Goal: Browse casually

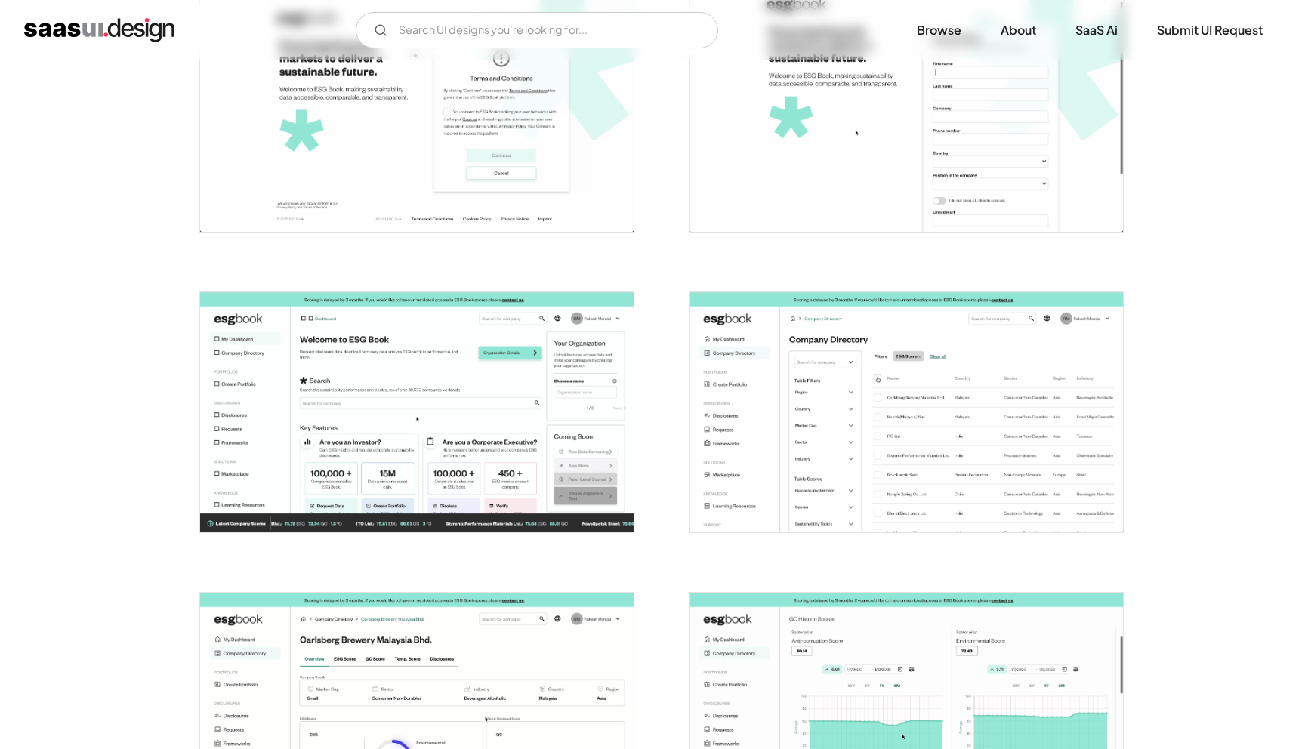
scroll to position [365, 0]
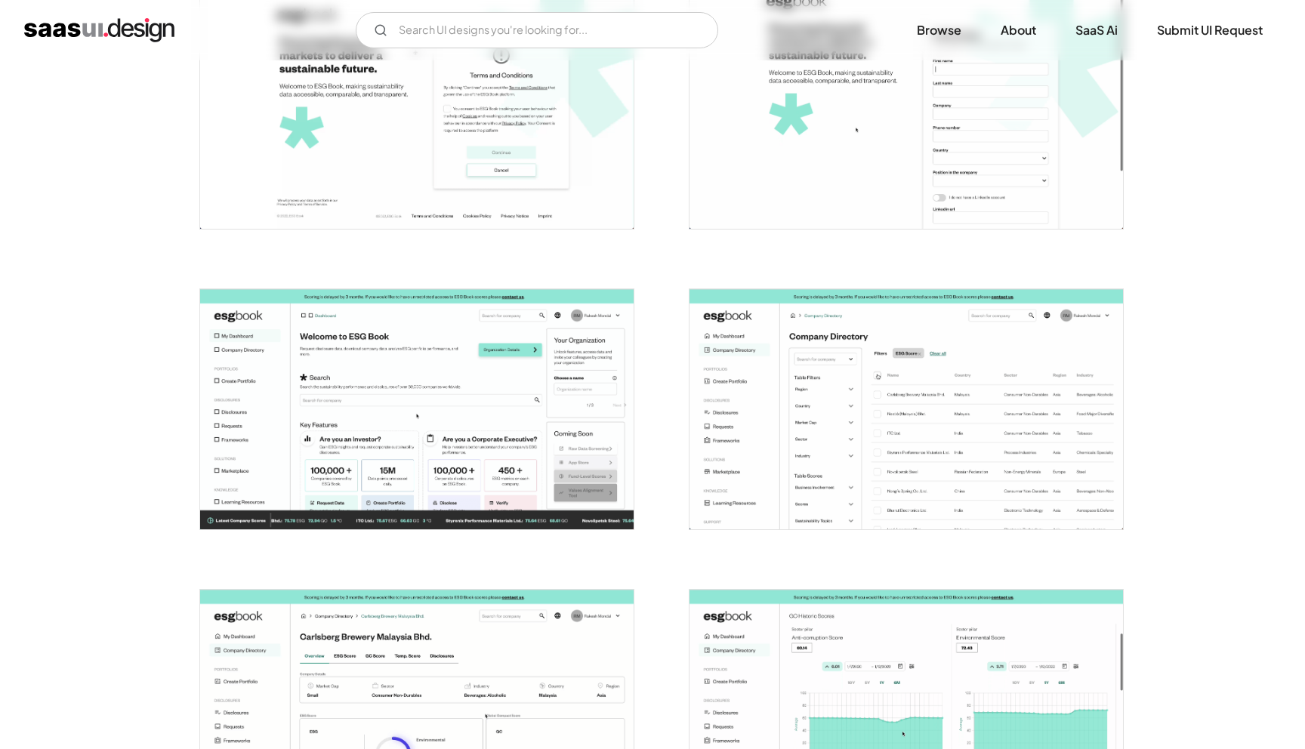
click at [888, 409] on img "open lightbox" at bounding box center [907, 409] width 434 height 240
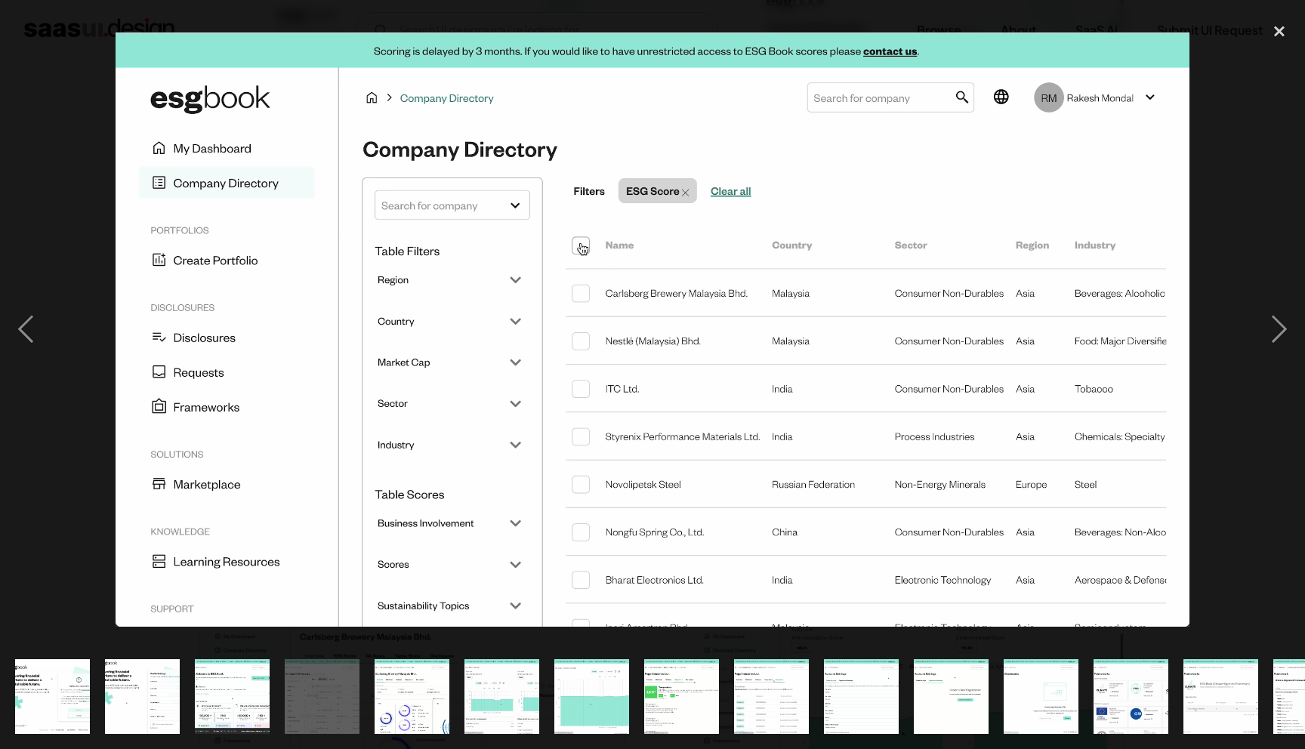
click at [407, 690] on img "show item 5 of 24" at bounding box center [411, 696] width 135 height 75
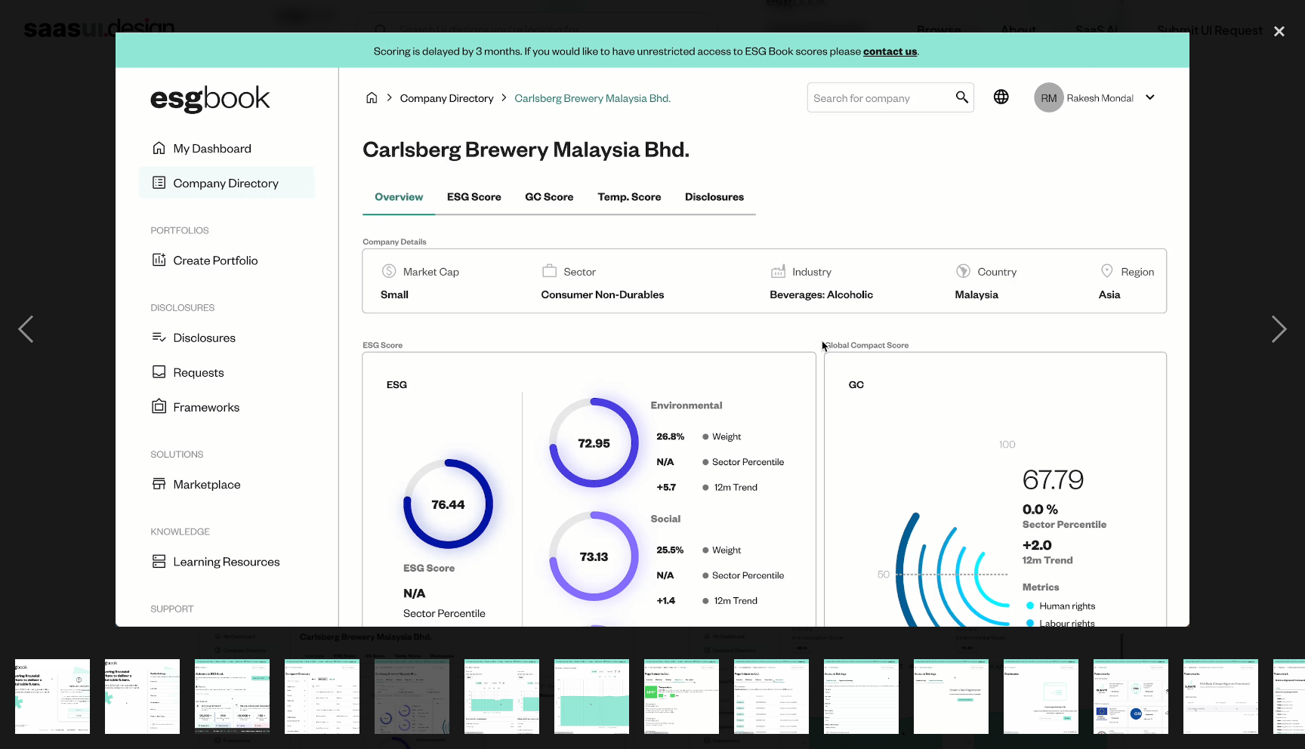
click at [597, 703] on img "show item 7 of 24" at bounding box center [591, 696] width 135 height 75
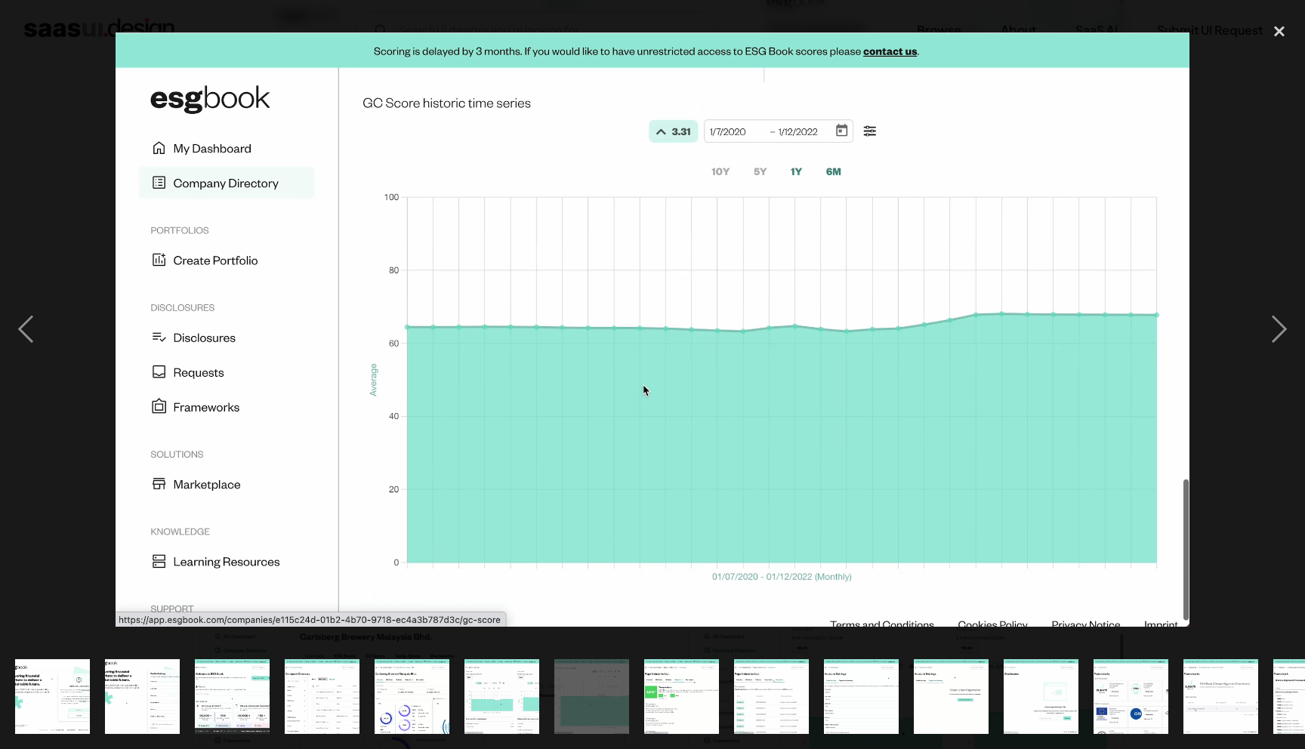
click at [685, 700] on img "show item 8 of 24" at bounding box center [681, 696] width 135 height 75
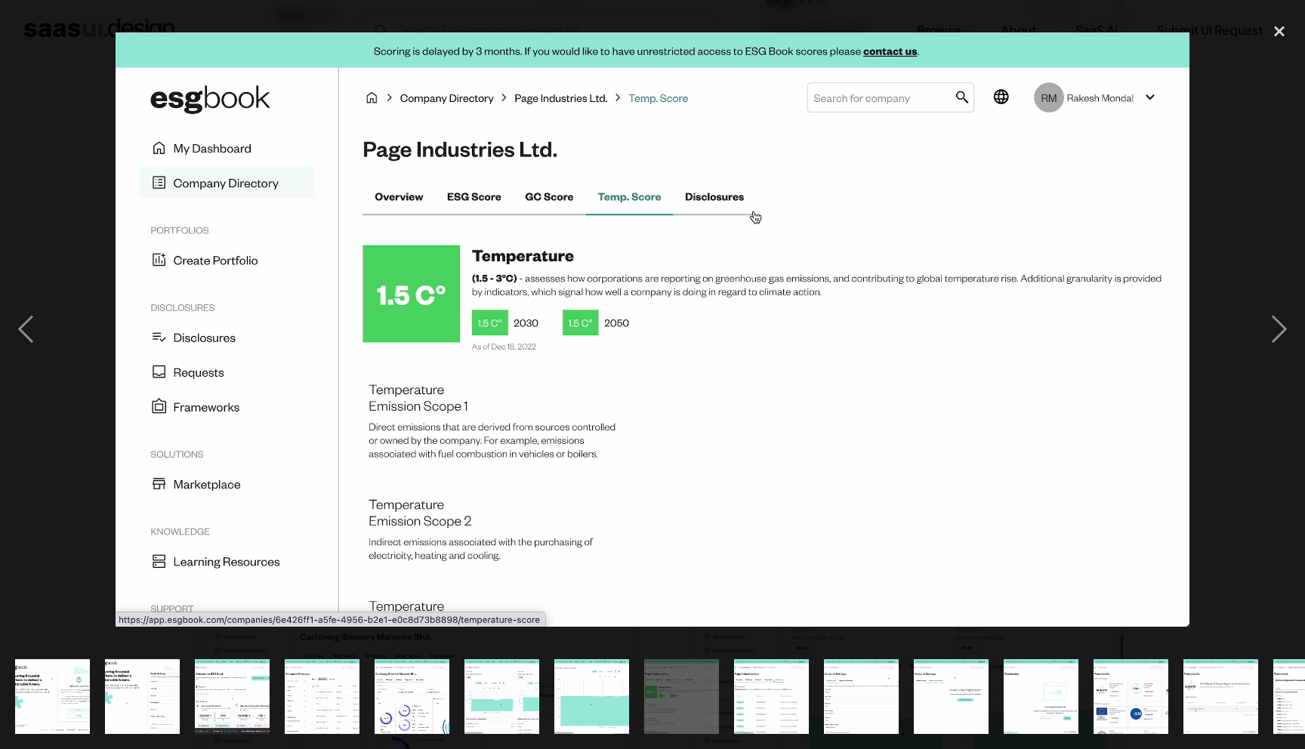
click at [767, 703] on img "show item 9 of 24" at bounding box center [771, 696] width 135 height 75
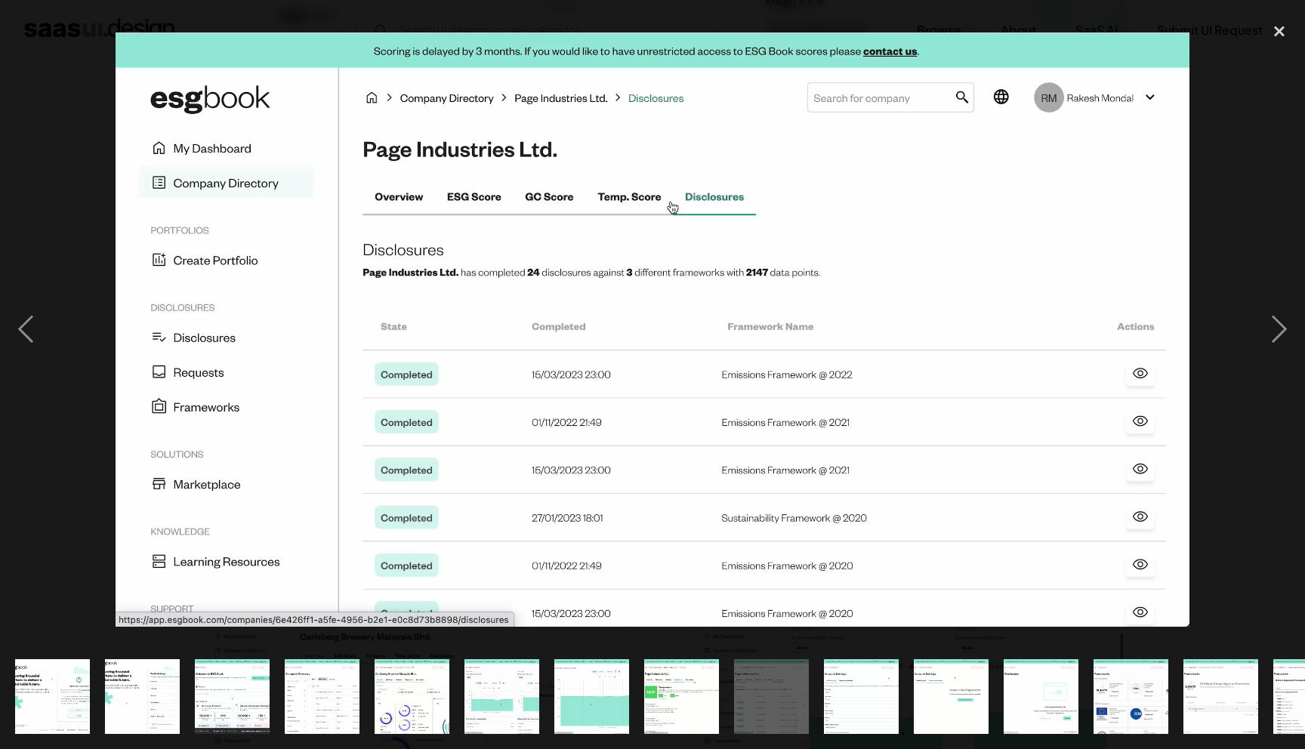
click at [823, 706] on div "show item 10 of 24" at bounding box center [862, 696] width 90 height 105
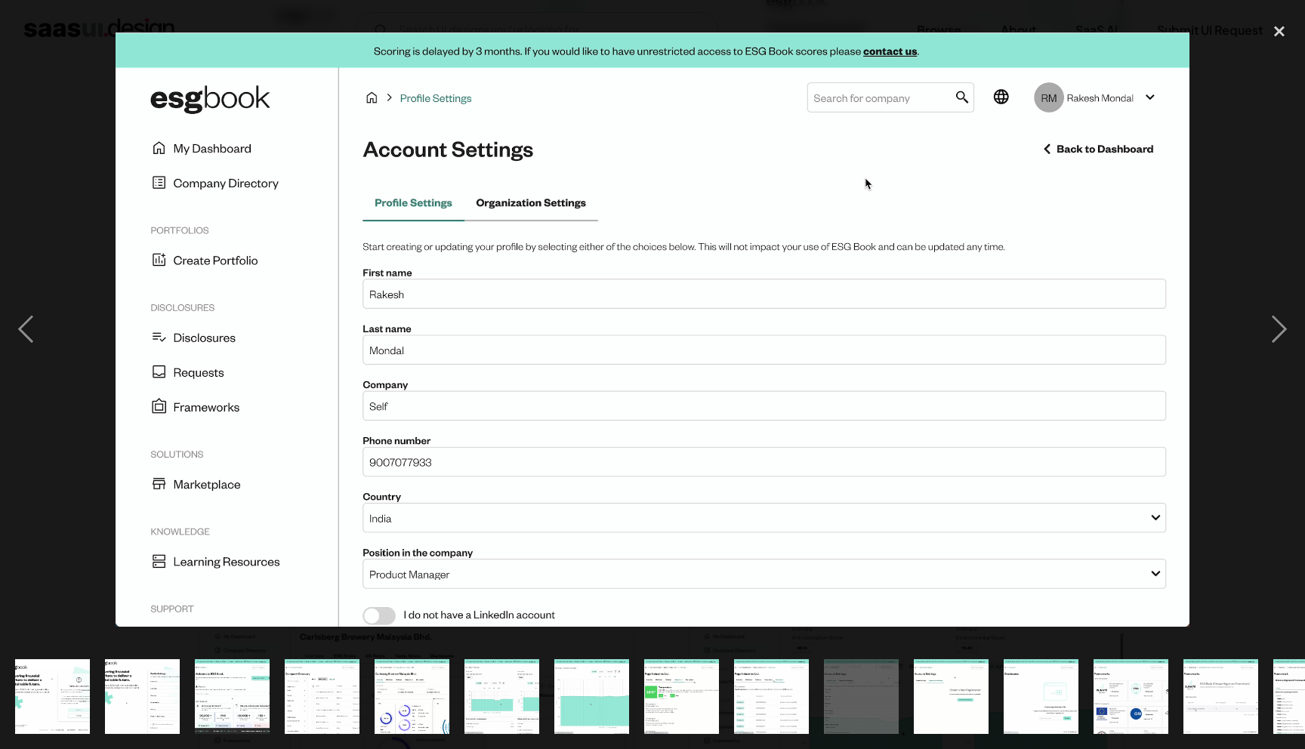
click at [907, 703] on div "show item 11 of 24" at bounding box center [951, 696] width 90 height 105
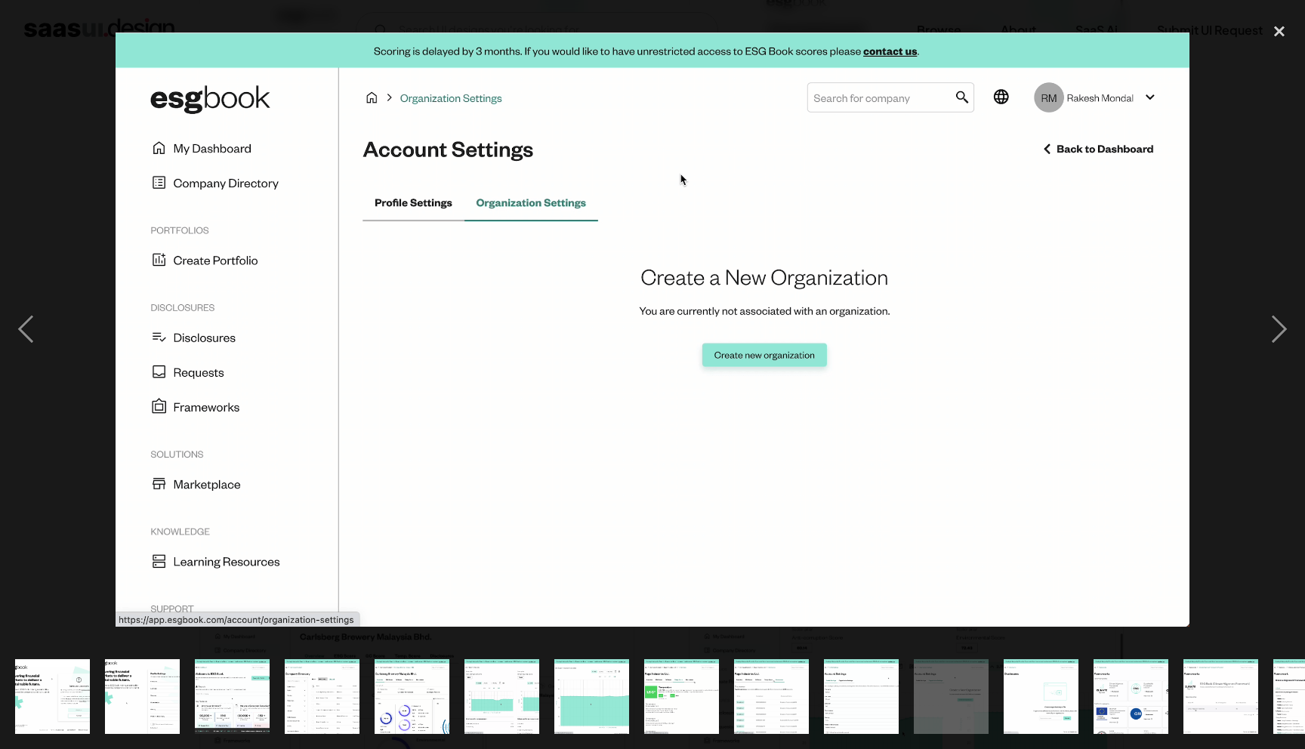
click at [984, 707] on img "show item 11 of 24" at bounding box center [951, 696] width 135 height 75
click at [1047, 706] on img "show item 12 of 24" at bounding box center [1041, 696] width 135 height 75
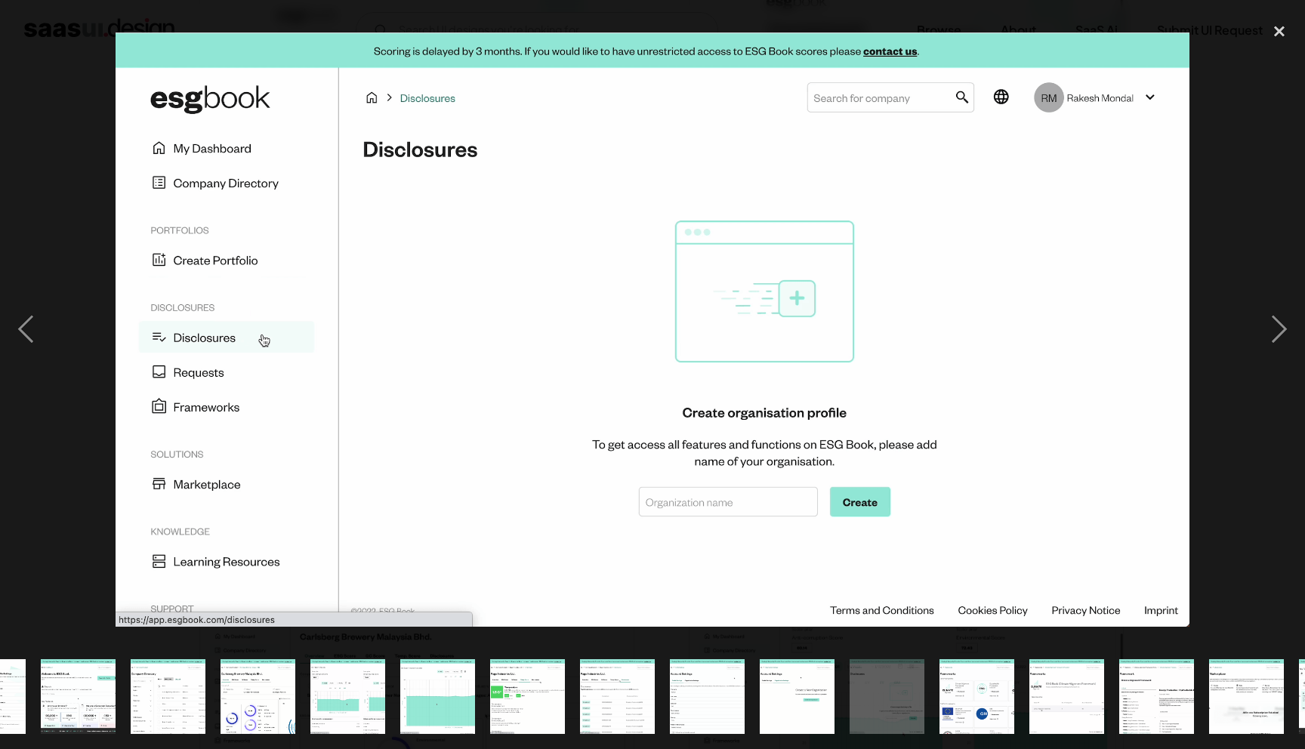
scroll to position [0, 154]
click at [947, 697] on img "show item 13 of 24" at bounding box center [976, 696] width 135 height 75
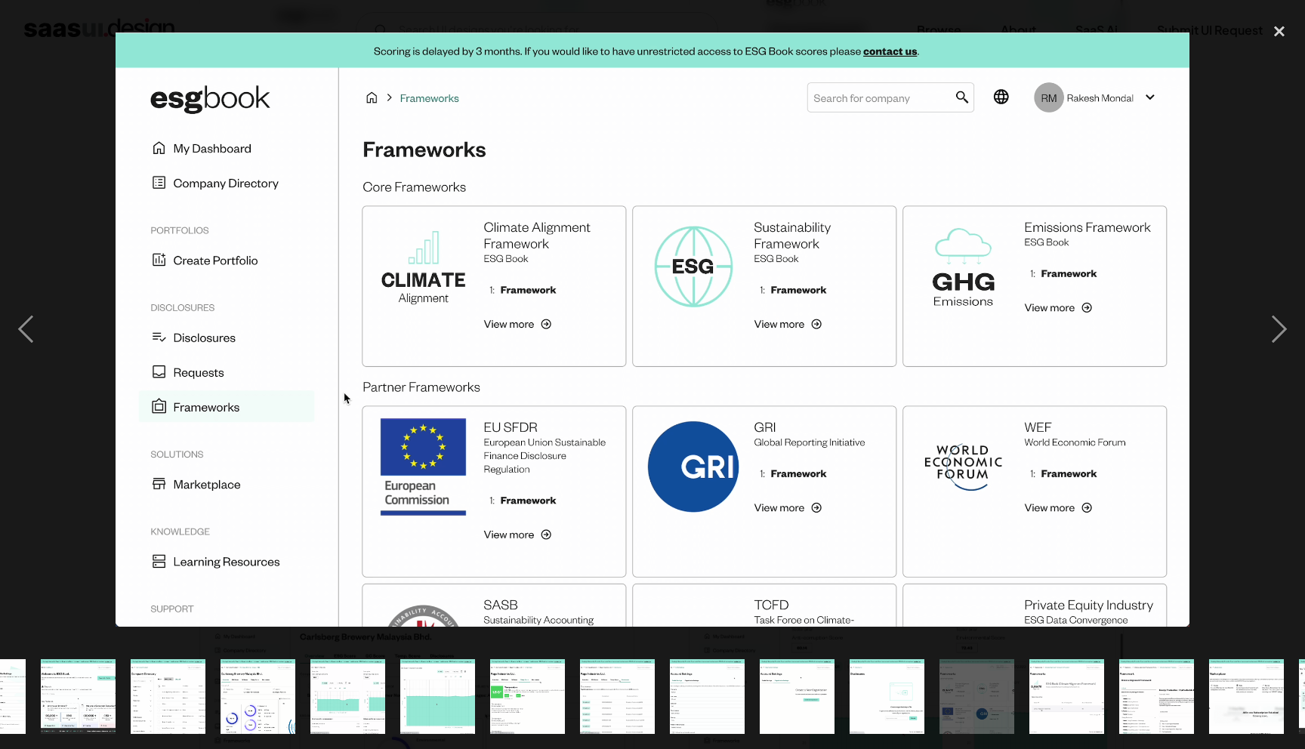
click at [1070, 687] on img "show item 14 of 24" at bounding box center [1066, 696] width 135 height 75
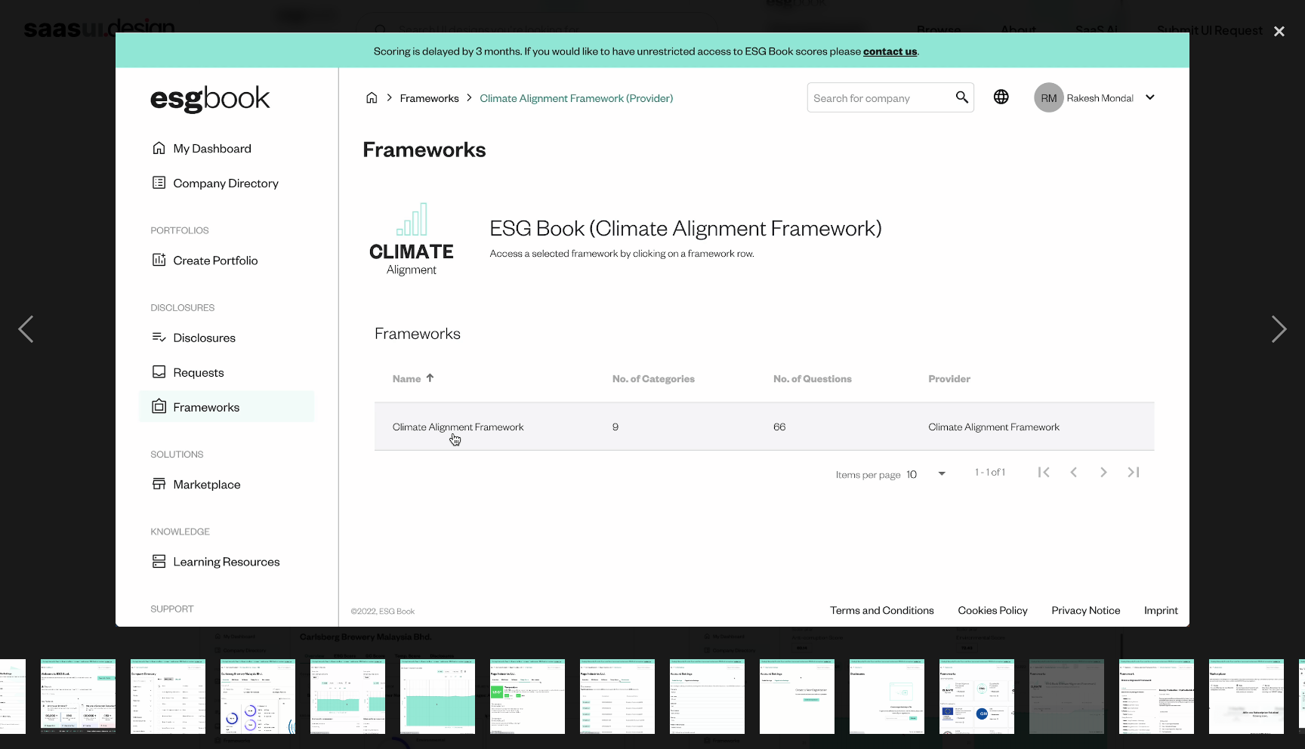
click at [1105, 692] on div "show item 14 of 24" at bounding box center [1067, 696] width 90 height 105
click at [1241, 373] on div at bounding box center [652, 329] width 1305 height 629
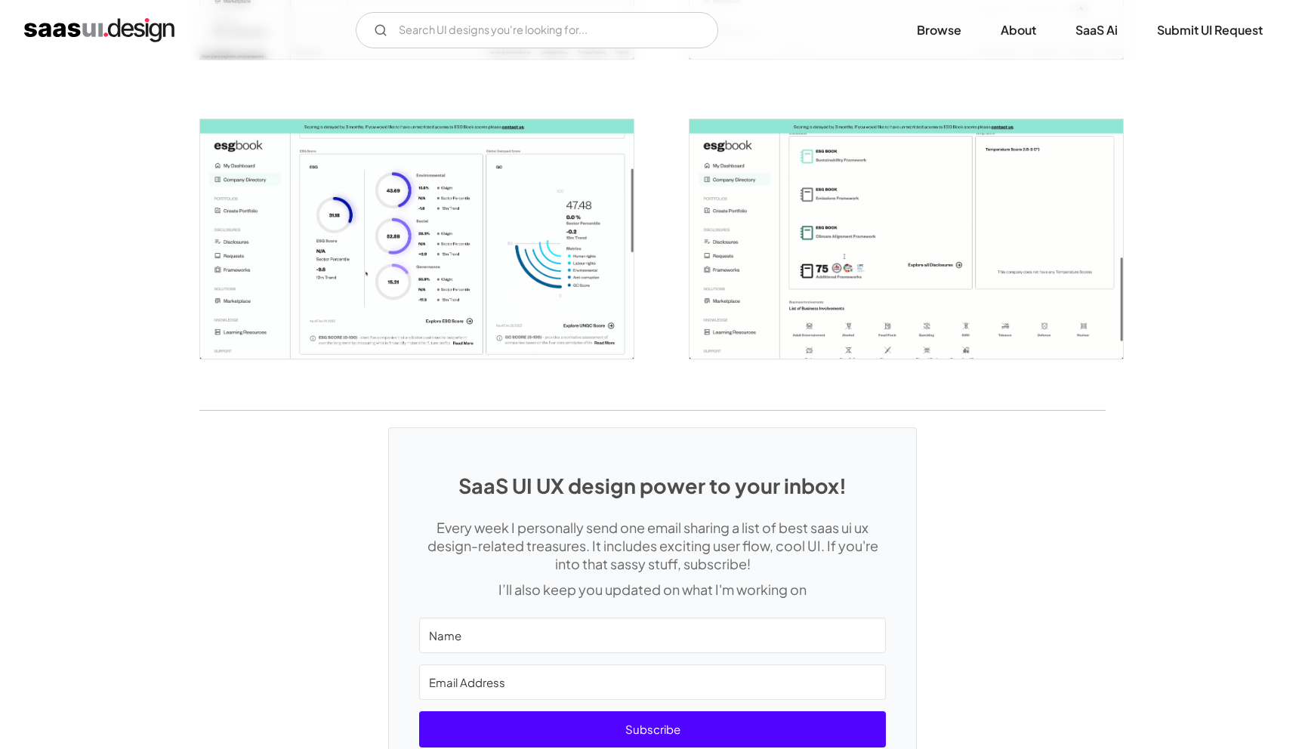
scroll to position [3692, 0]
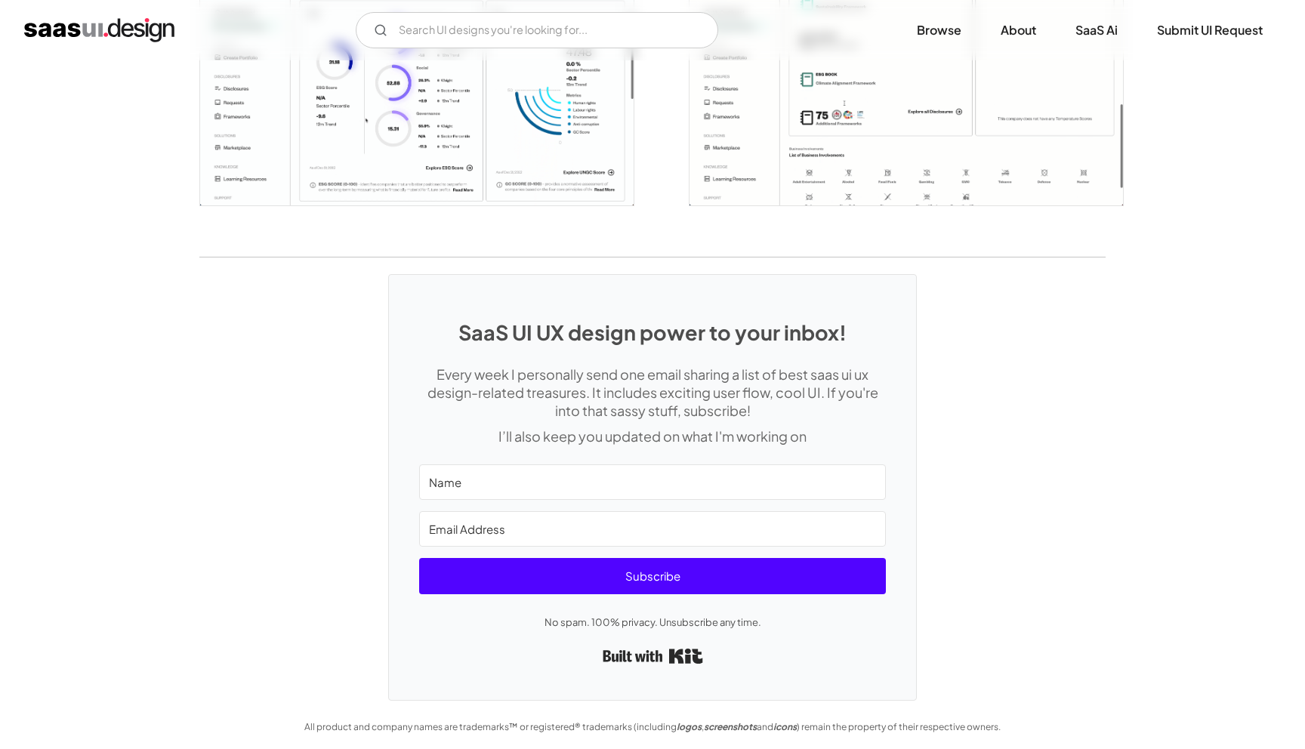
click at [85, 23] on img "home" at bounding box center [99, 30] width 150 height 24
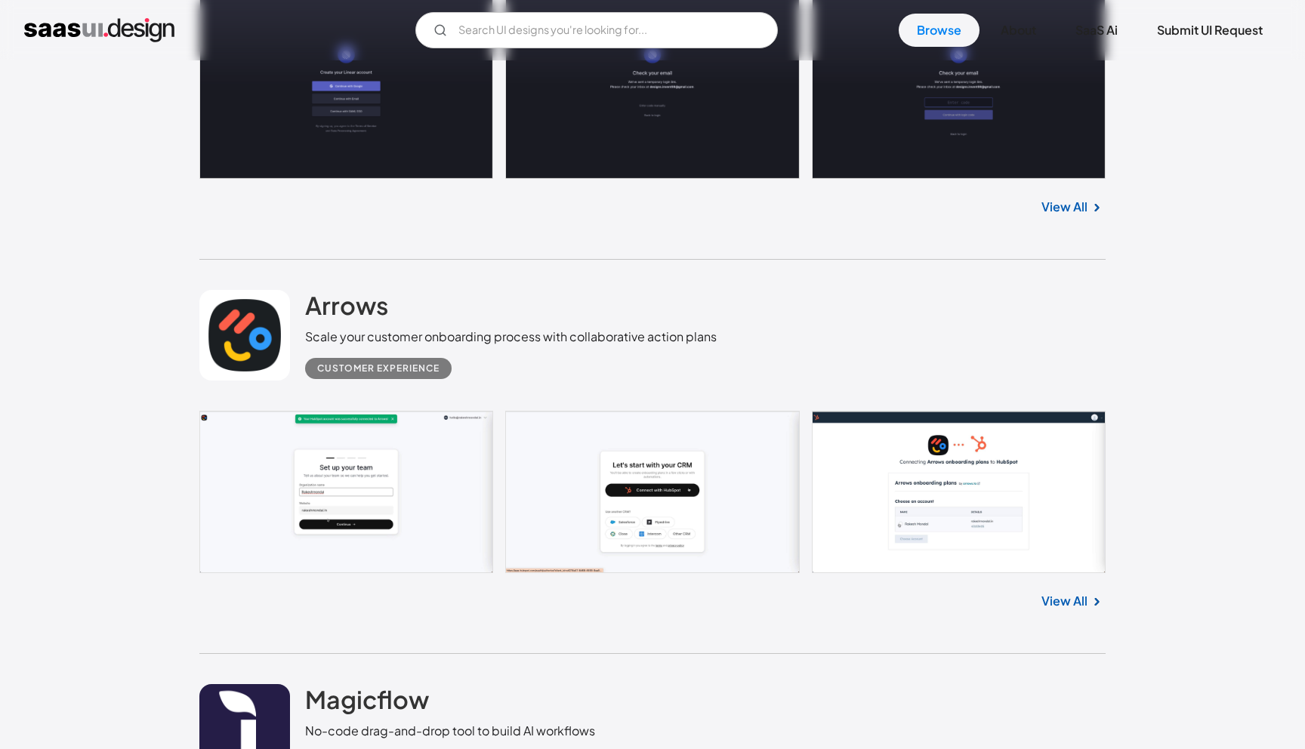
scroll to position [1103, 0]
